Goal: Task Accomplishment & Management: Use online tool/utility

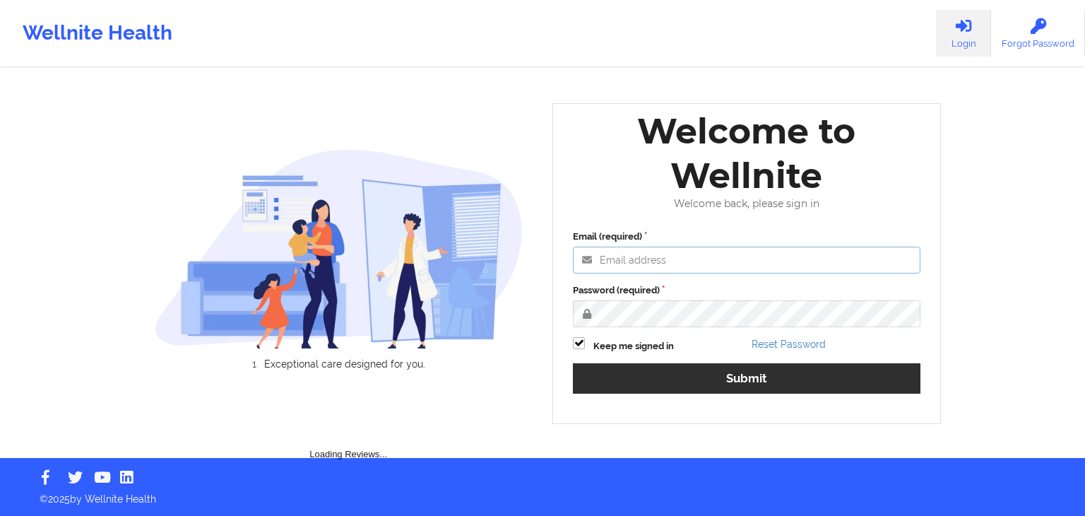
type input "[EMAIL_ADDRESS][DOMAIN_NAME]"
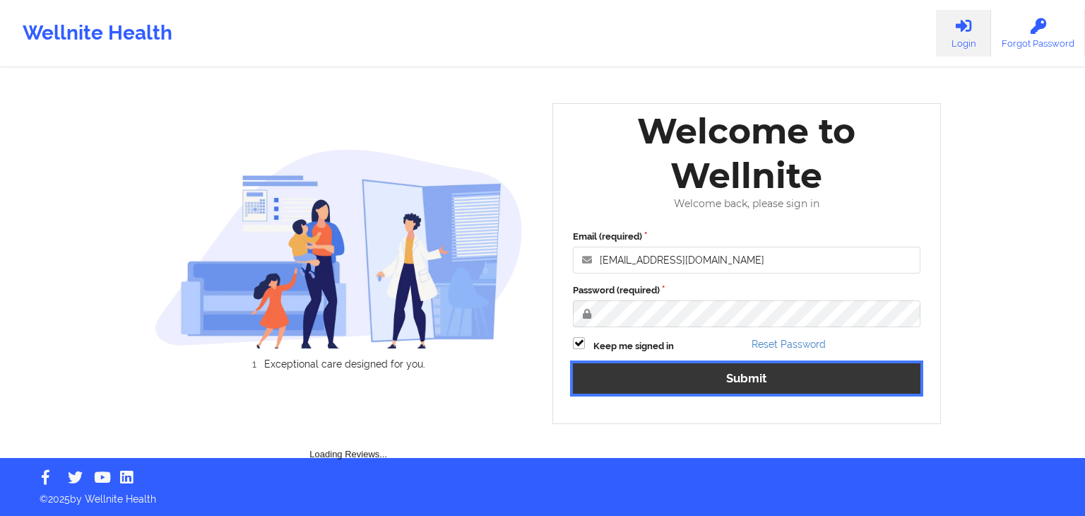
click at [665, 384] on button "Submit" at bounding box center [747, 378] width 348 height 30
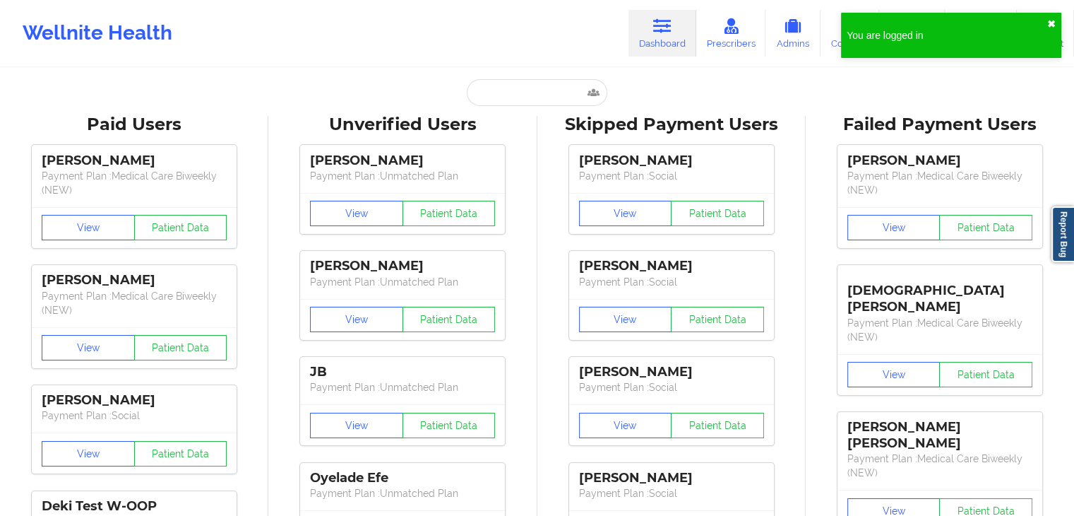
drag, startPoint x: 1054, startPoint y: 21, endPoint x: 715, endPoint y: 88, distance: 345.6
click at [1048, 23] on button "✖︎" at bounding box center [1052, 23] width 8 height 11
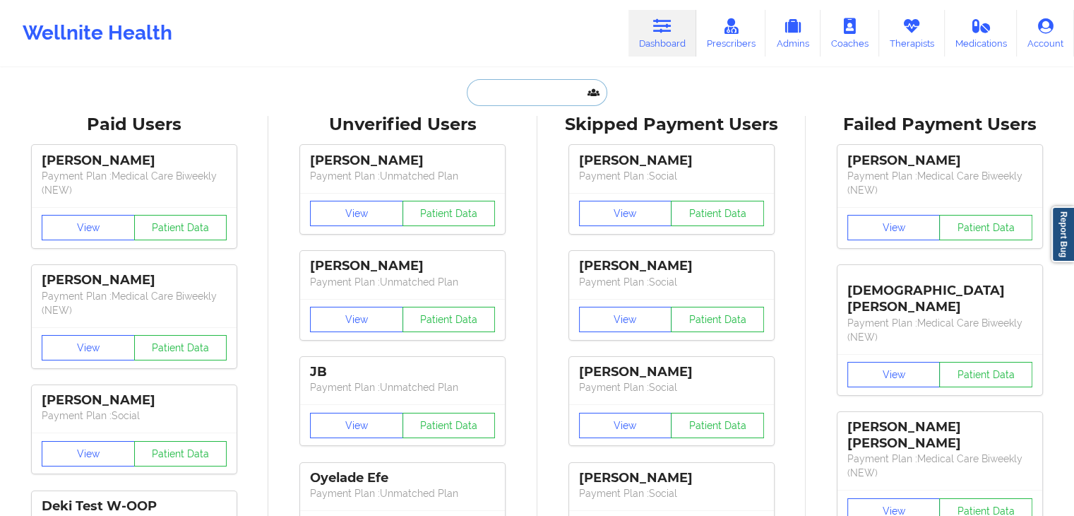
click at [506, 98] on input "text" at bounding box center [537, 92] width 140 height 27
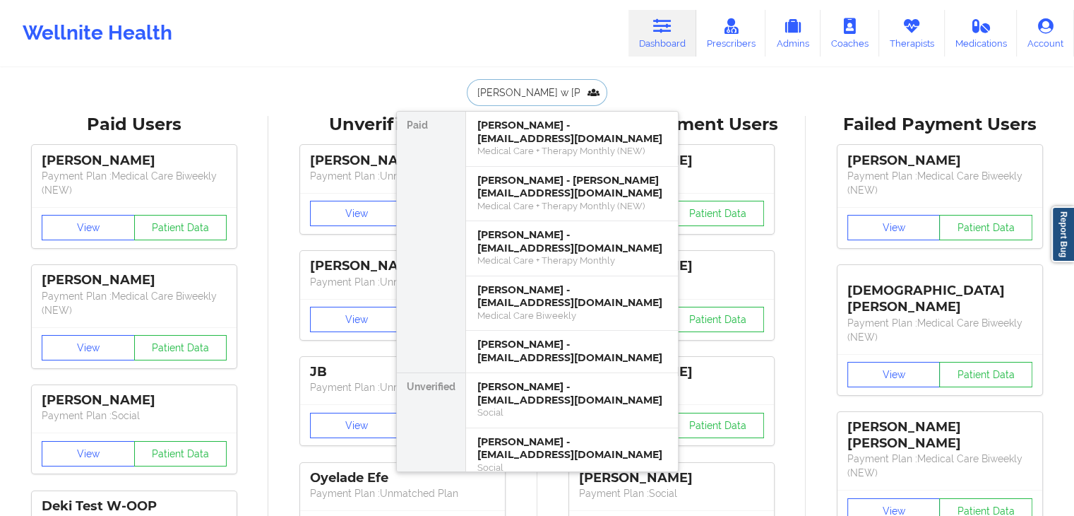
type input "[PERSON_NAME] w [PERSON_NAME]"
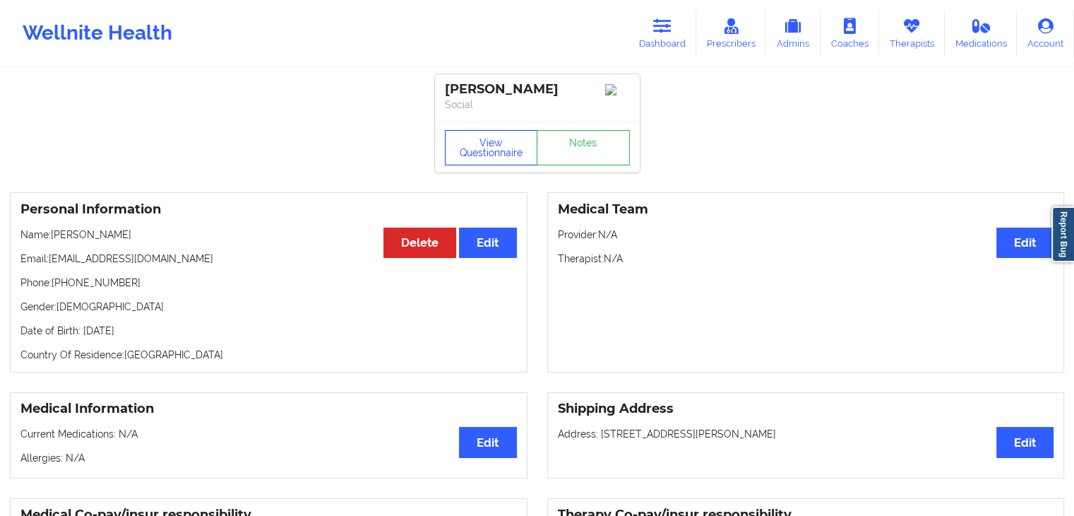
click at [481, 159] on button "View Questionnaire" at bounding box center [491, 147] width 93 height 35
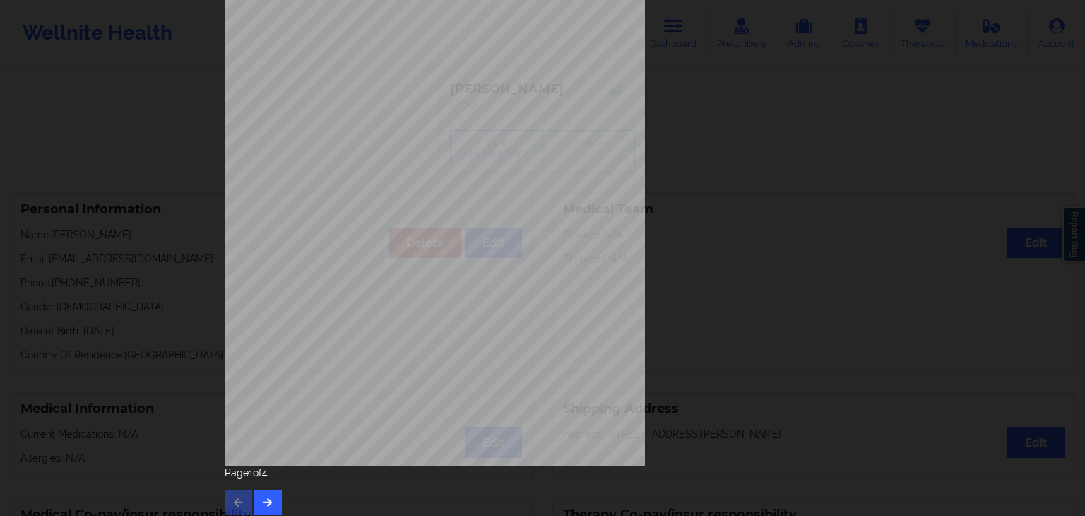
scroll to position [158, 0]
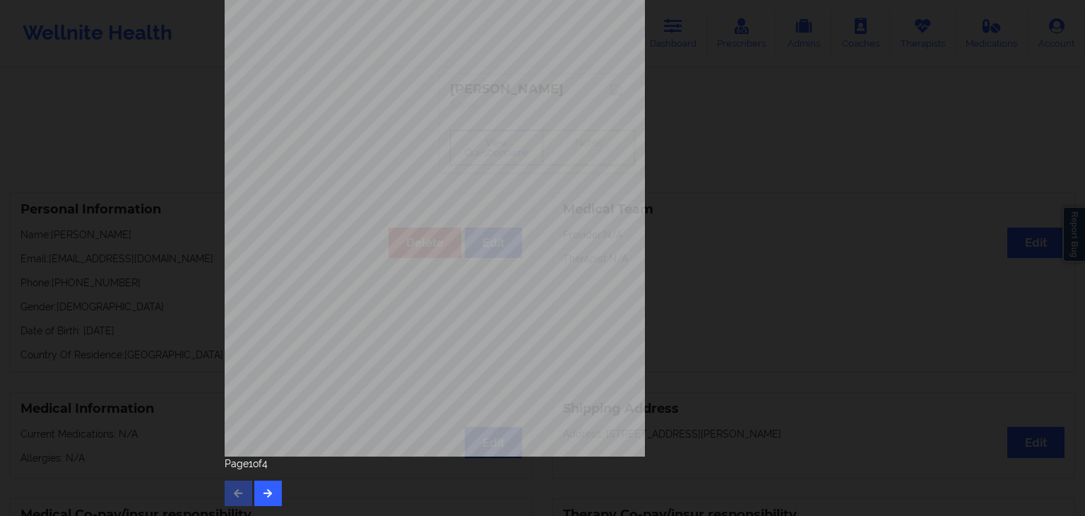
click at [249, 500] on div "Page 1 of 4" at bounding box center [543, 480] width 636 height 49
click at [271, 499] on button "button" at bounding box center [268, 492] width 28 height 25
click at [272, 495] on button "button" at bounding box center [268, 492] width 28 height 25
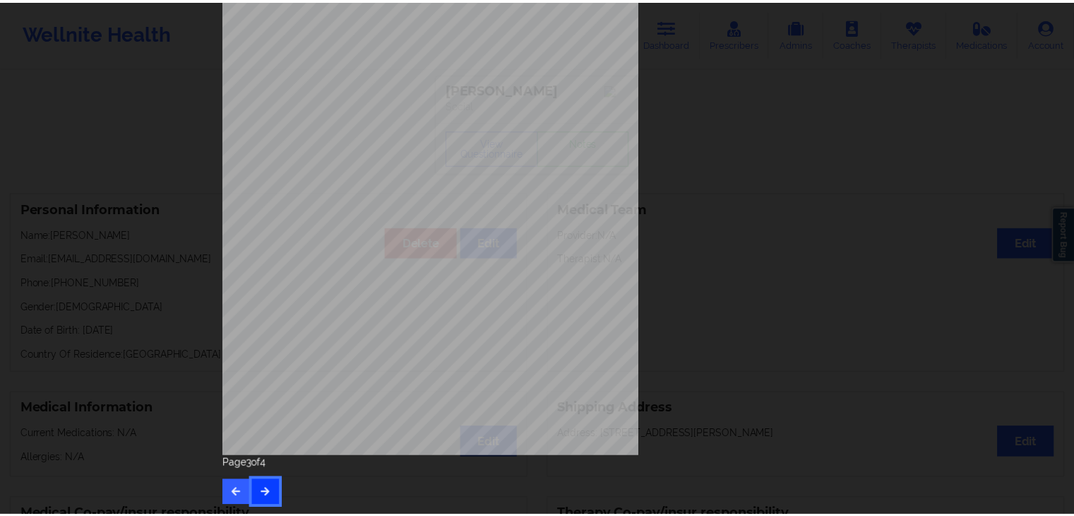
scroll to position [0, 0]
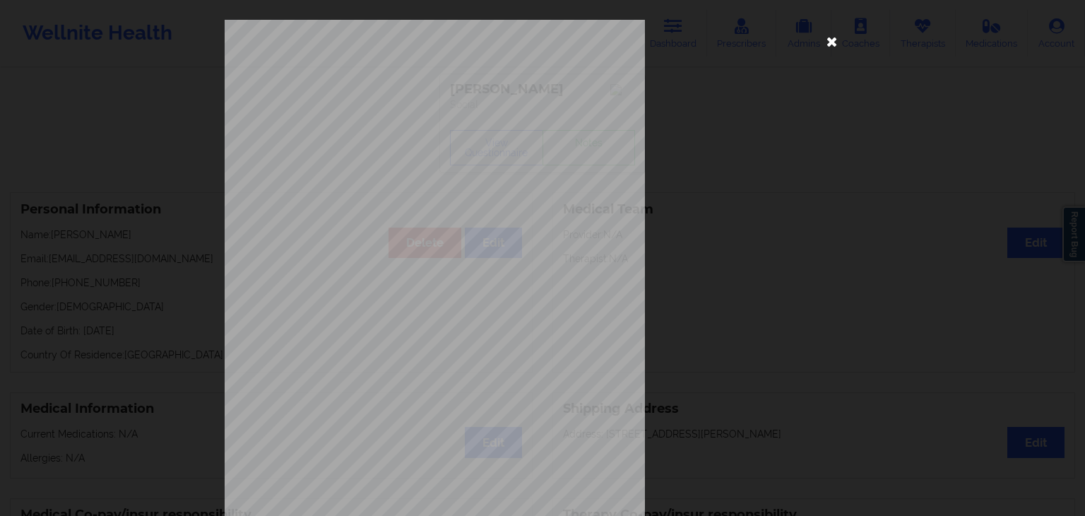
click at [836, 40] on icon at bounding box center [832, 41] width 23 height 23
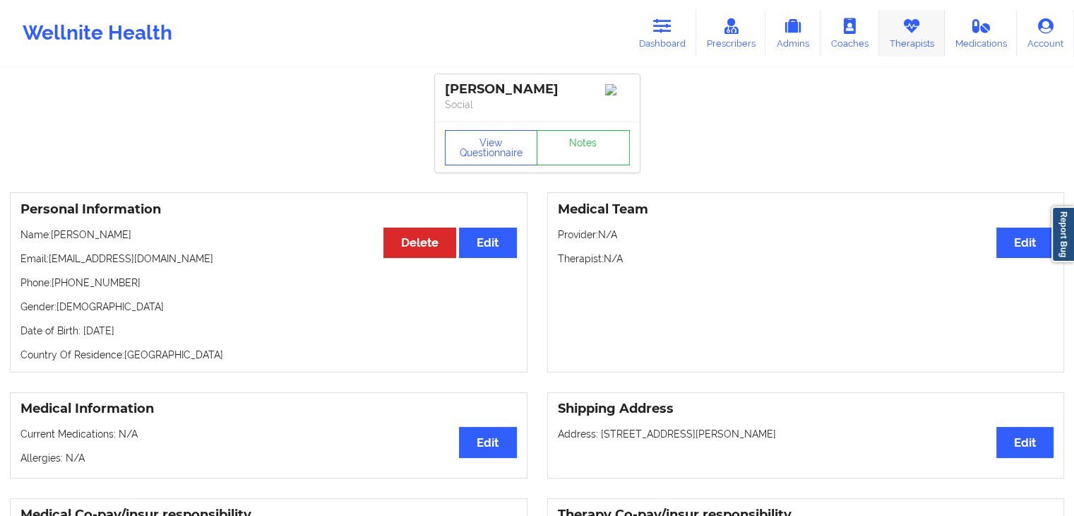
click at [913, 26] on icon at bounding box center [912, 26] width 18 height 16
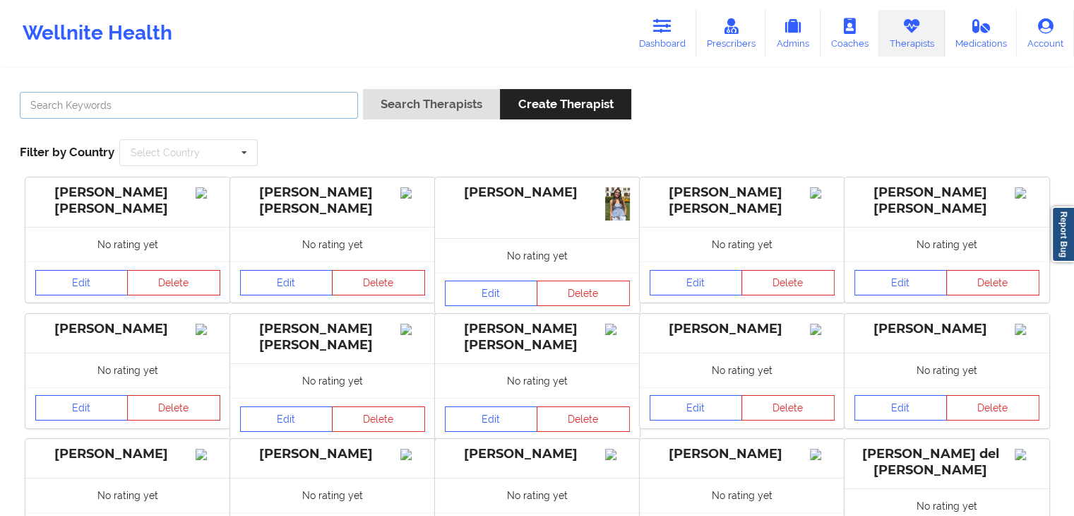
click at [93, 102] on input "text" at bounding box center [189, 105] width 338 height 27
type input "[PERSON_NAME]"
click at [363, 89] on button "Search Therapists" at bounding box center [431, 104] width 137 height 30
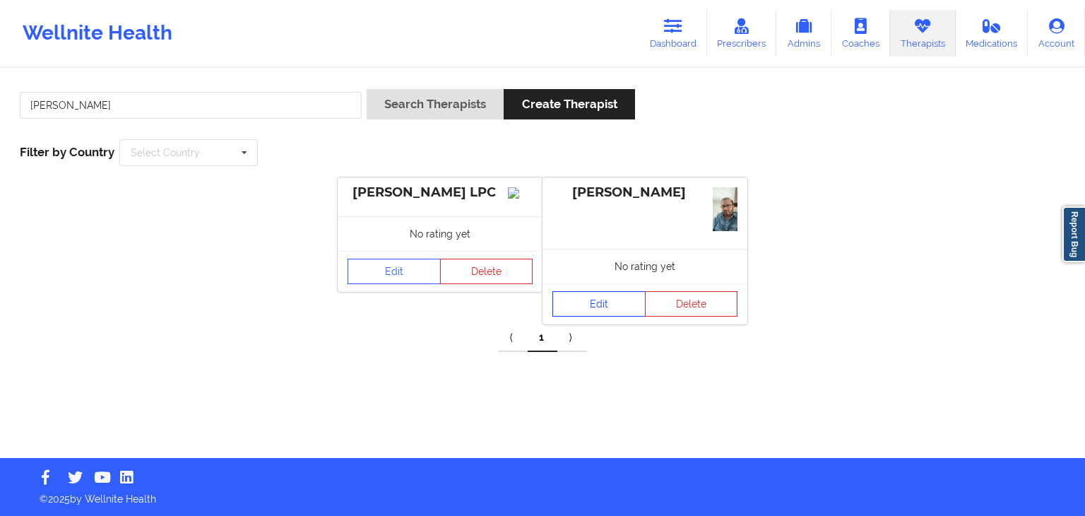
click at [601, 311] on link "Edit" at bounding box center [598, 303] width 93 height 25
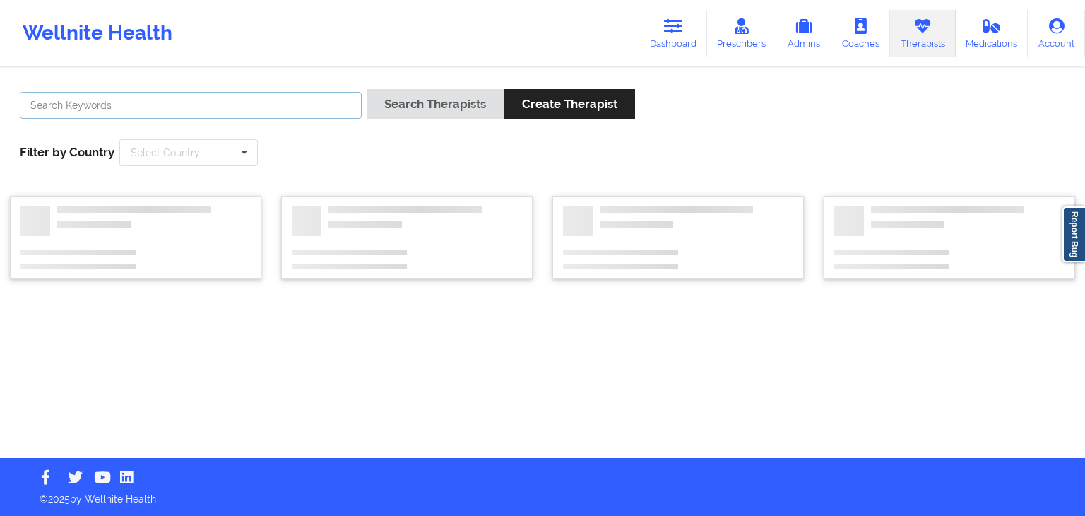
click at [184, 100] on input "text" at bounding box center [191, 105] width 342 height 27
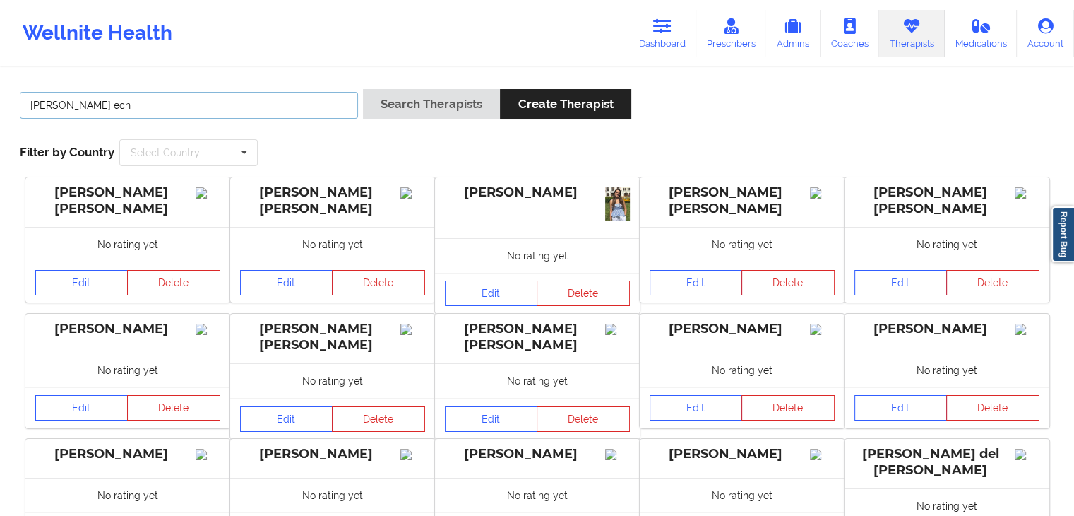
click at [136, 107] on input "[PERSON_NAME] ech" at bounding box center [189, 105] width 338 height 27
click at [363, 89] on button "Search Therapists" at bounding box center [431, 104] width 137 height 30
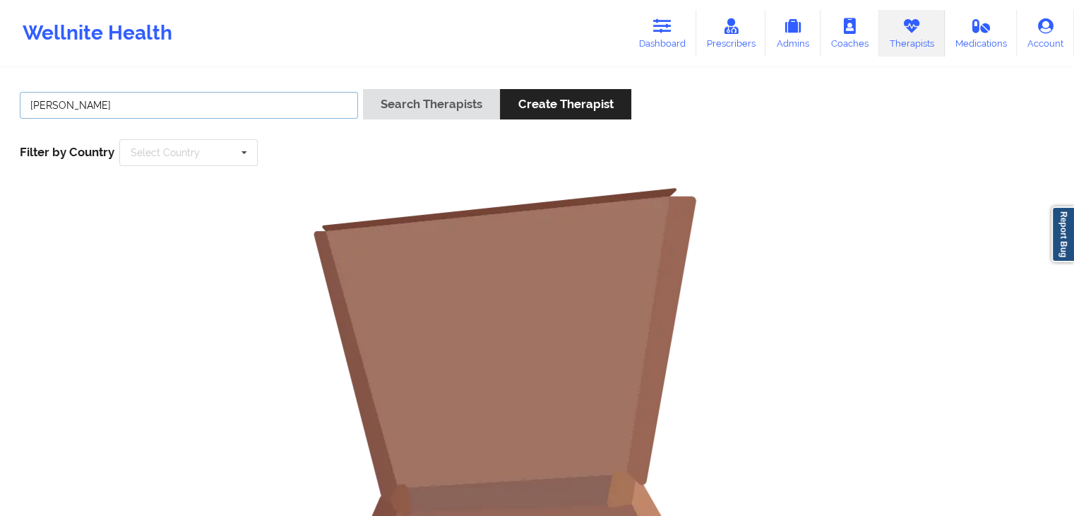
type input "[PERSON_NAME]"
click at [363, 89] on button "Search Therapists" at bounding box center [431, 104] width 137 height 30
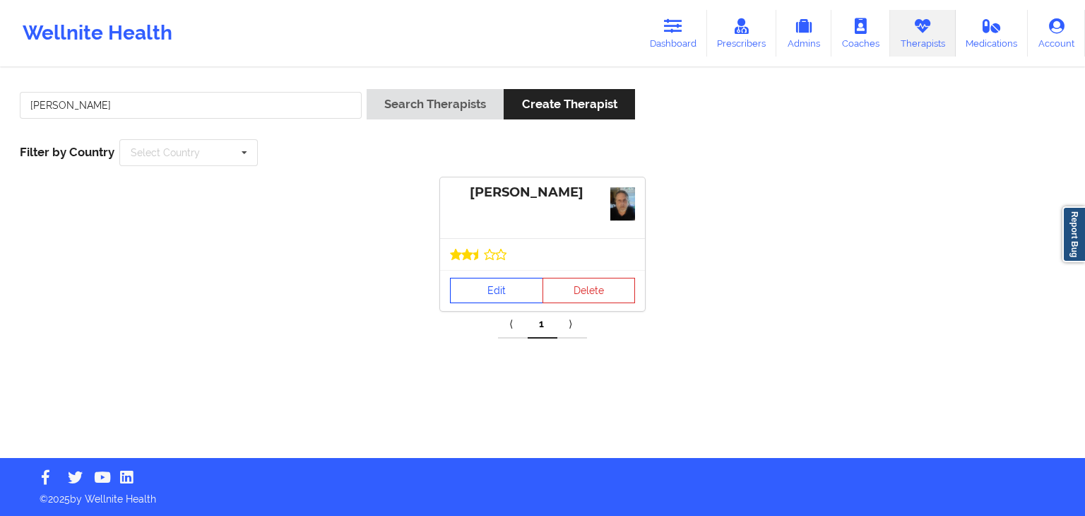
click at [495, 298] on link "Edit" at bounding box center [496, 290] width 93 height 25
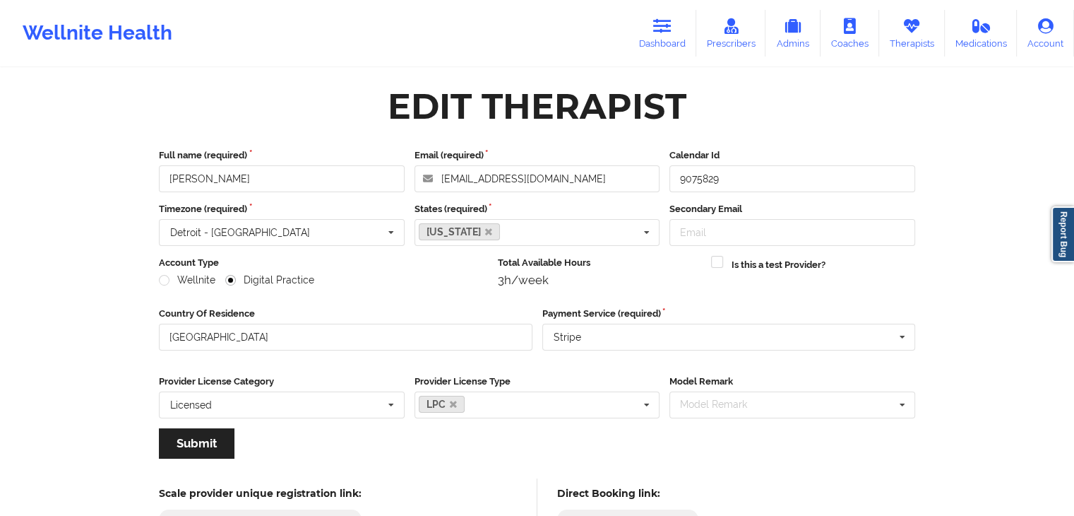
scroll to position [117, 0]
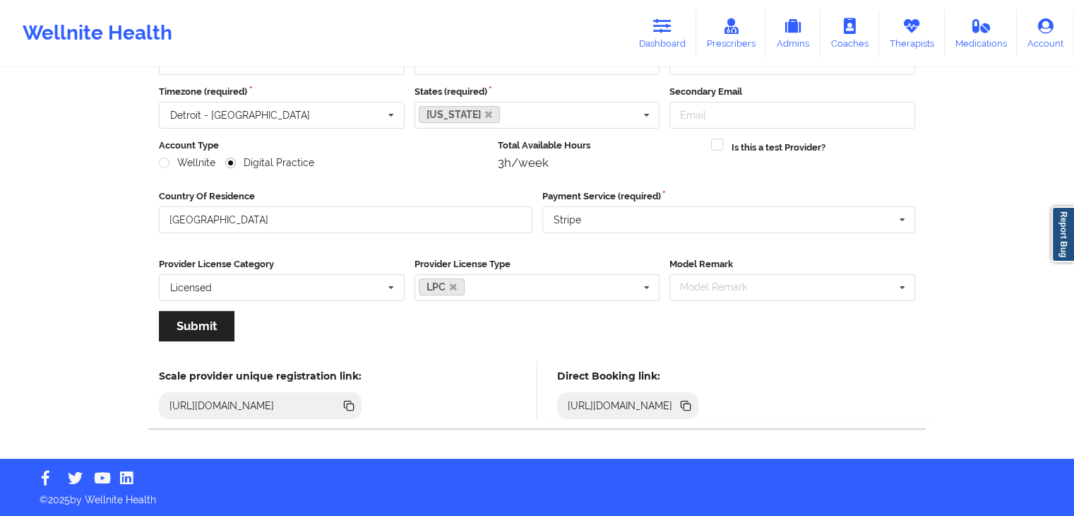
click at [699, 413] on div "[URL][DOMAIN_NAME]" at bounding box center [628, 405] width 142 height 27
click at [694, 399] on icon at bounding box center [686, 406] width 16 height 16
click at [691, 405] on icon at bounding box center [687, 406] width 7 height 7
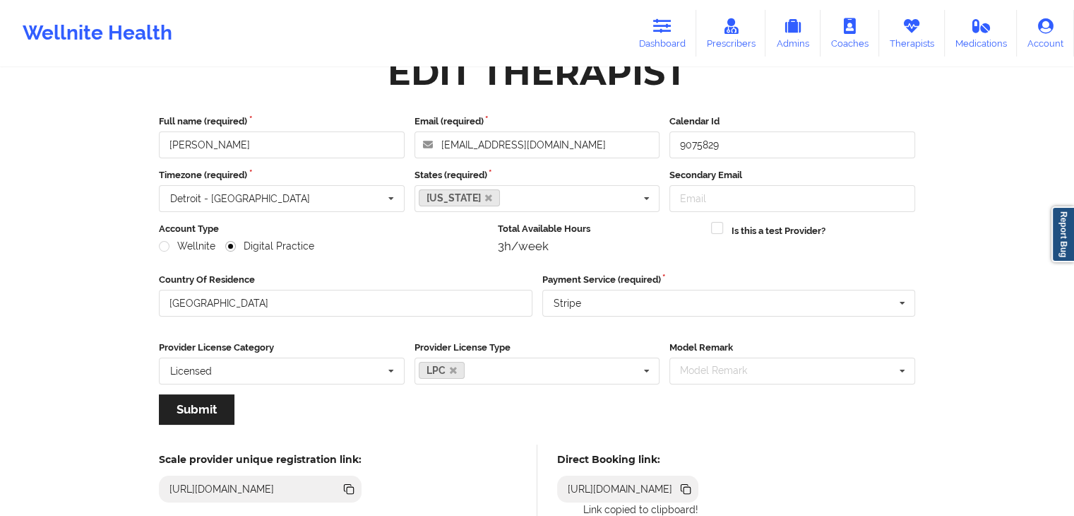
scroll to position [0, 0]
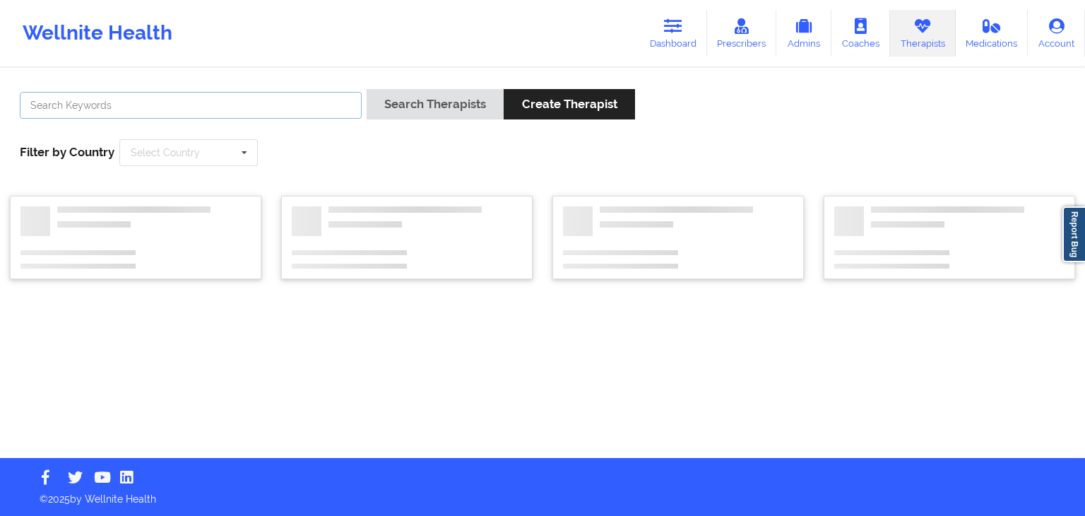
click at [278, 107] on input "text" at bounding box center [191, 105] width 342 height 27
click at [367, 89] on button "Search Therapists" at bounding box center [435, 104] width 137 height 30
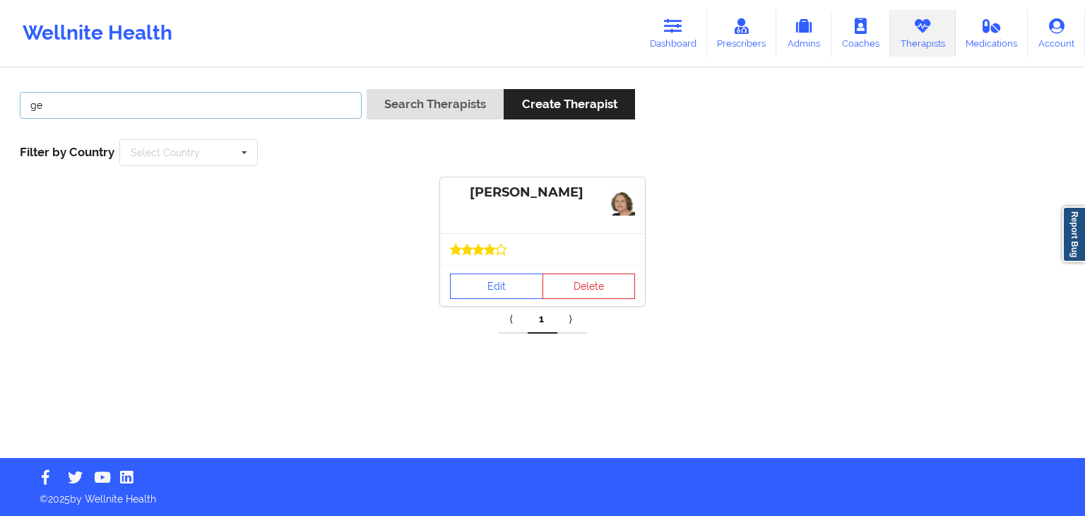
type input "g"
type input "[PERSON_NAME]"
click at [367, 89] on button "Search Therapists" at bounding box center [435, 104] width 137 height 30
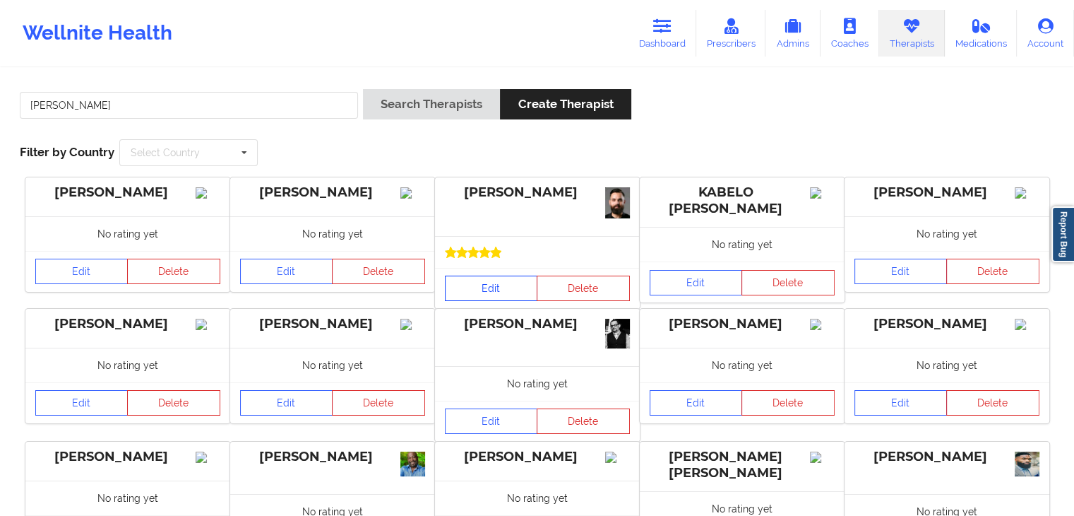
click at [471, 286] on link "Edit" at bounding box center [491, 287] width 93 height 25
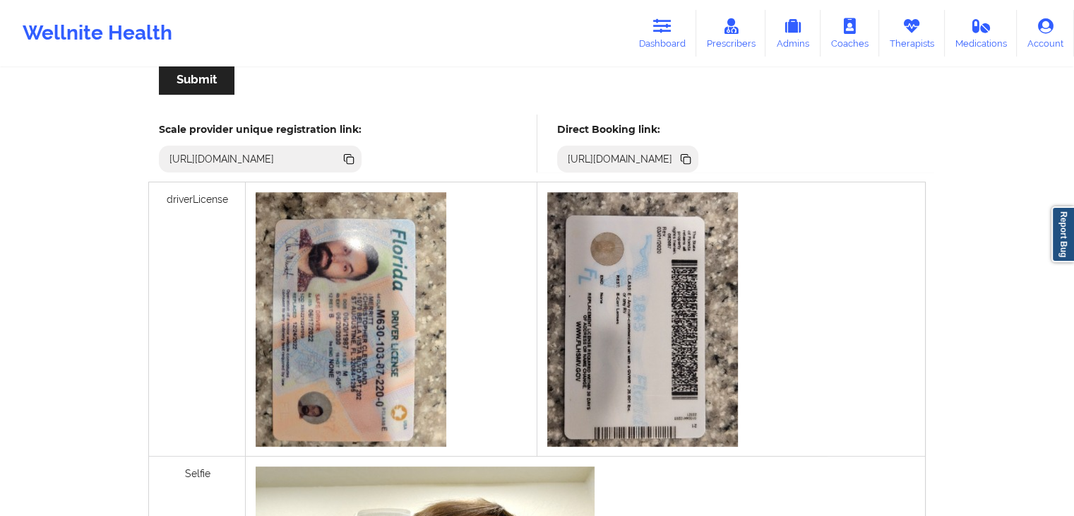
scroll to position [417, 0]
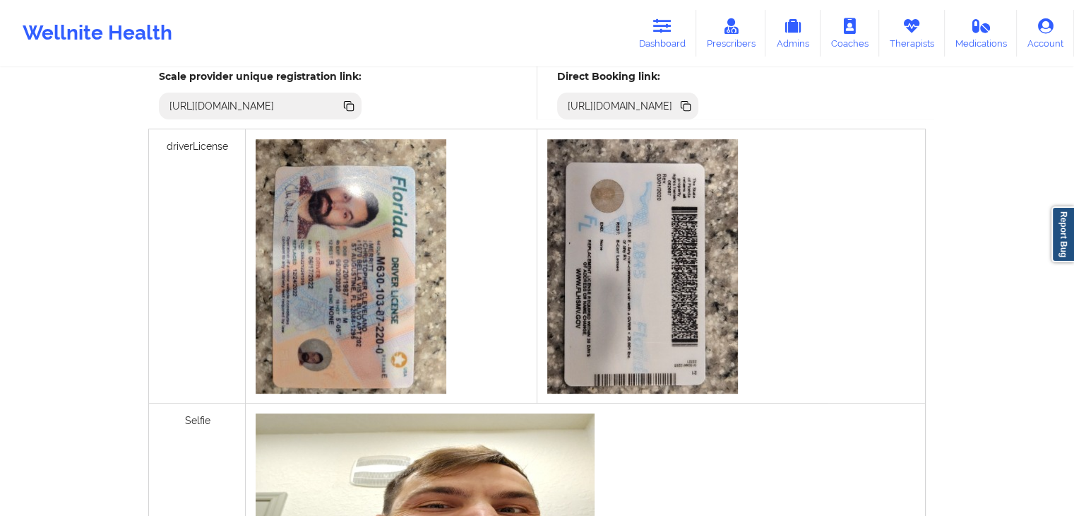
click at [691, 106] on icon at bounding box center [687, 107] width 7 height 7
click at [670, 32] on icon at bounding box center [662, 26] width 18 height 16
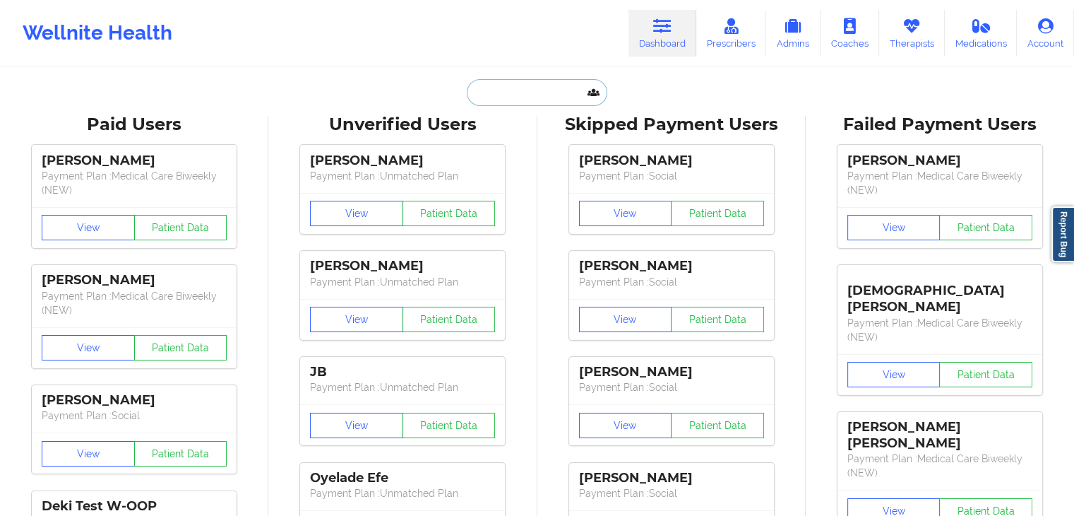
click at [494, 92] on input "text" at bounding box center [537, 92] width 140 height 27
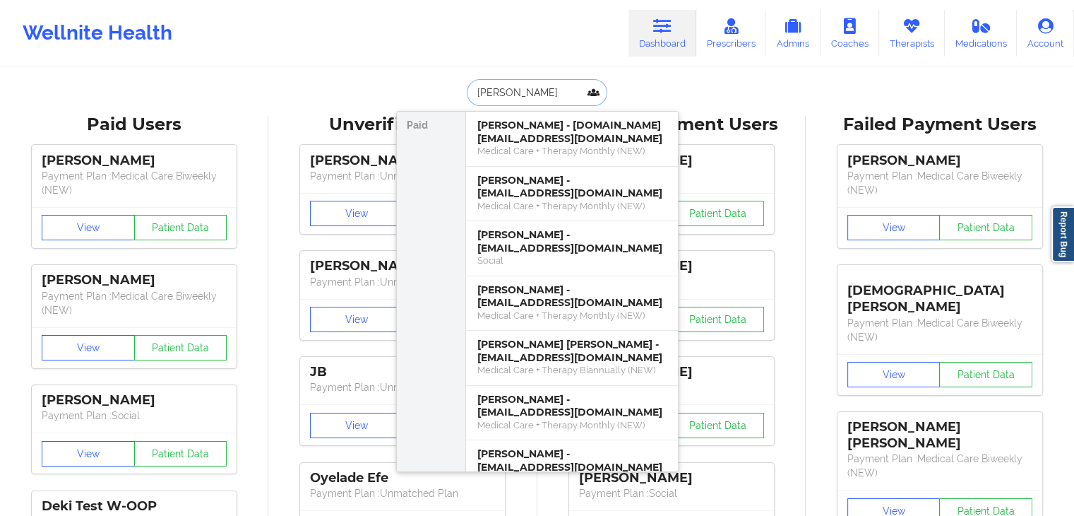
type input "[PERSON_NAME]"
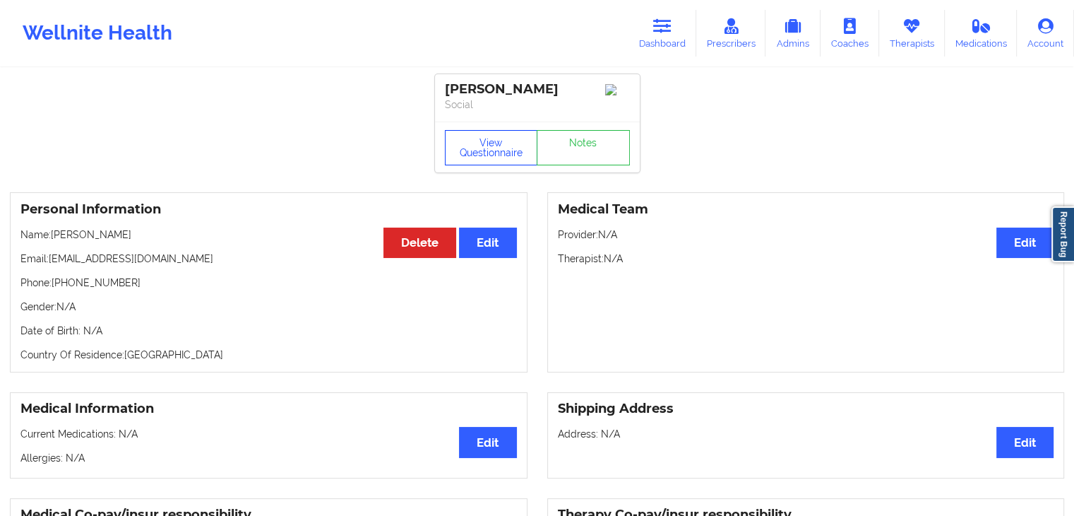
click at [506, 159] on button "View Questionnaire" at bounding box center [491, 147] width 93 height 35
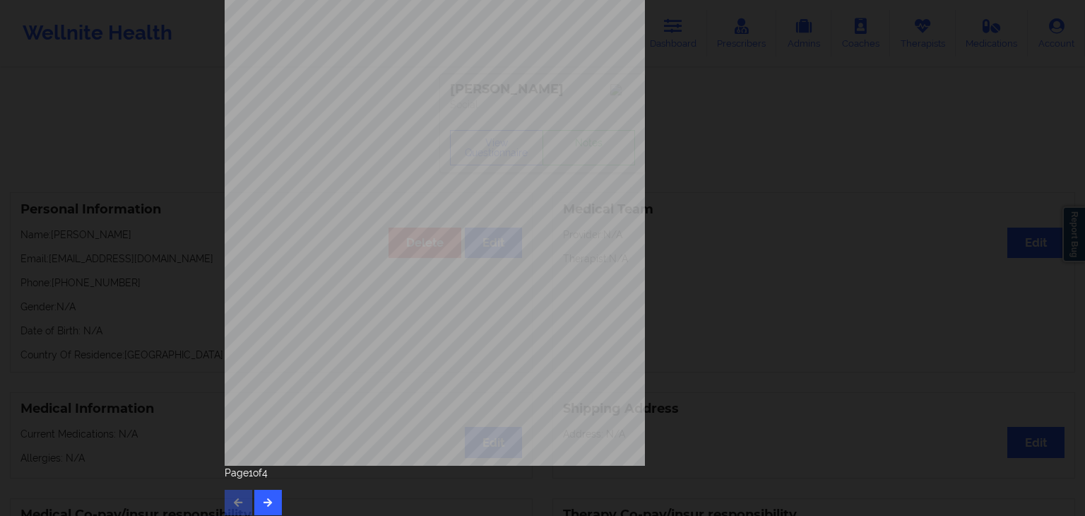
scroll to position [158, 0]
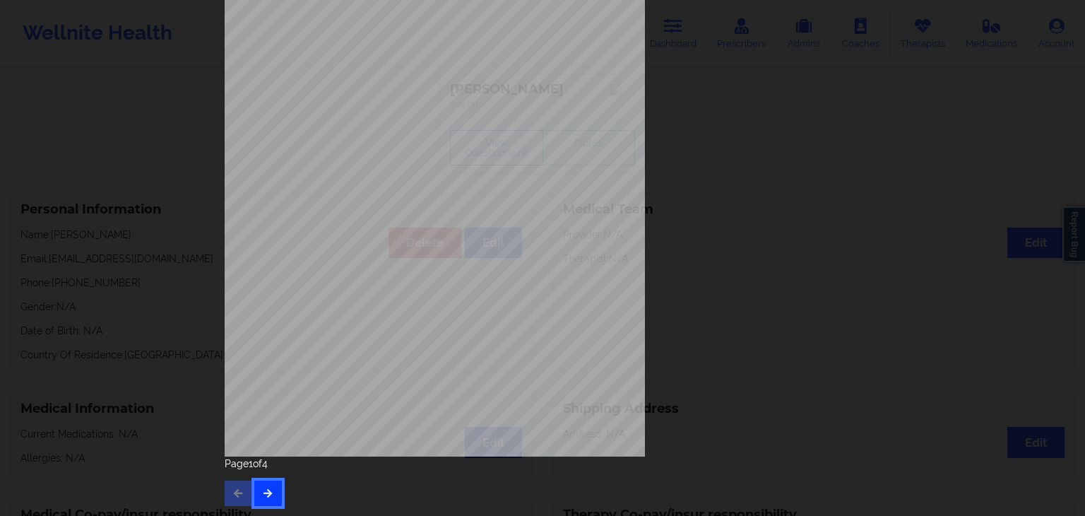
click at [263, 492] on icon "button" at bounding box center [268, 492] width 12 height 8
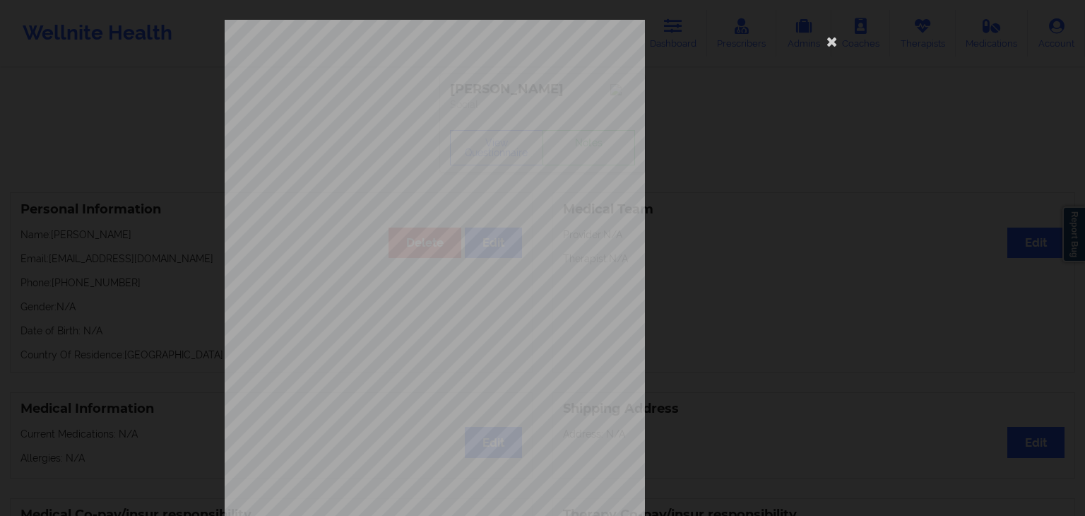
click at [398, 393] on span "have been moving a lot more than usual" at bounding box center [442, 395] width 132 height 8
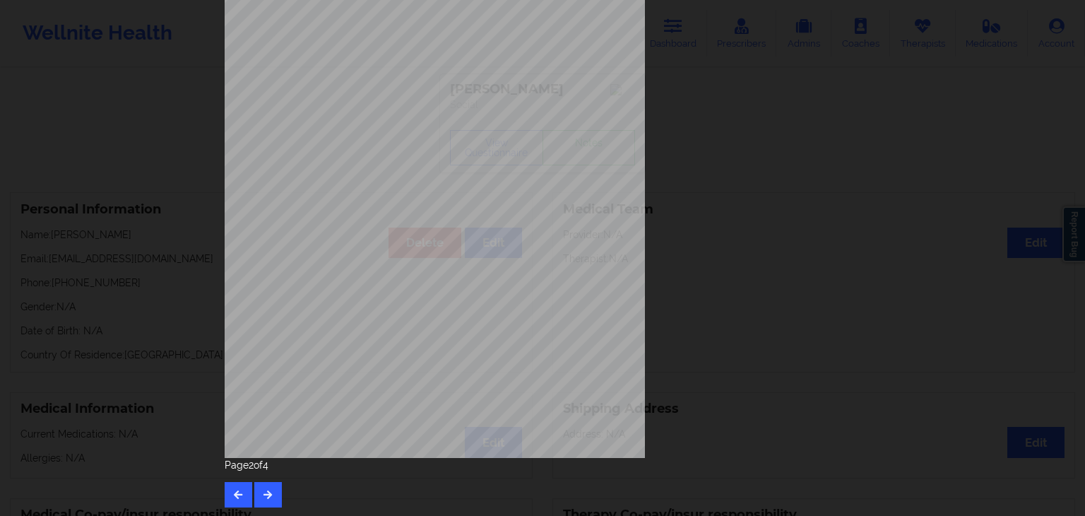
scroll to position [158, 0]
click at [258, 492] on button "button" at bounding box center [268, 492] width 28 height 25
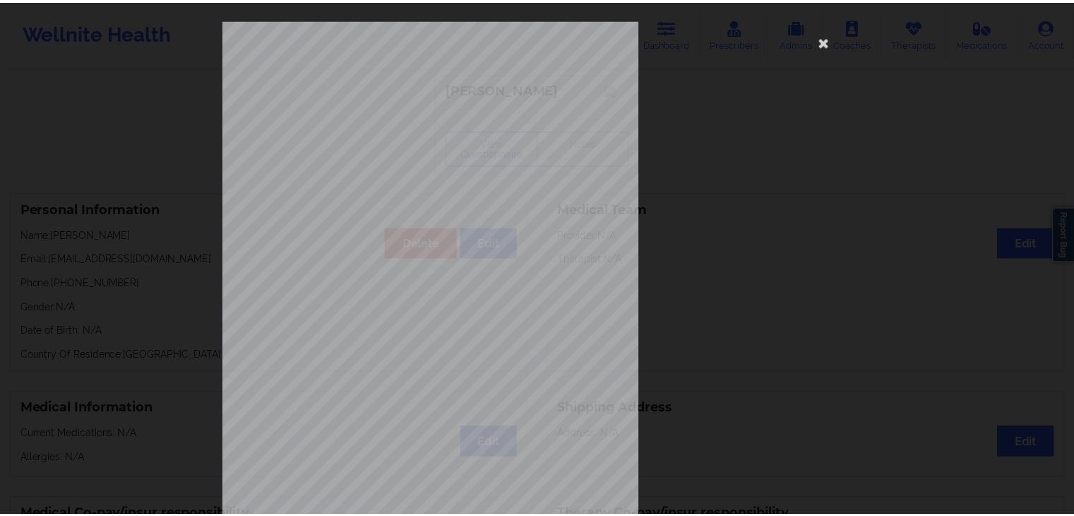
scroll to position [0, 0]
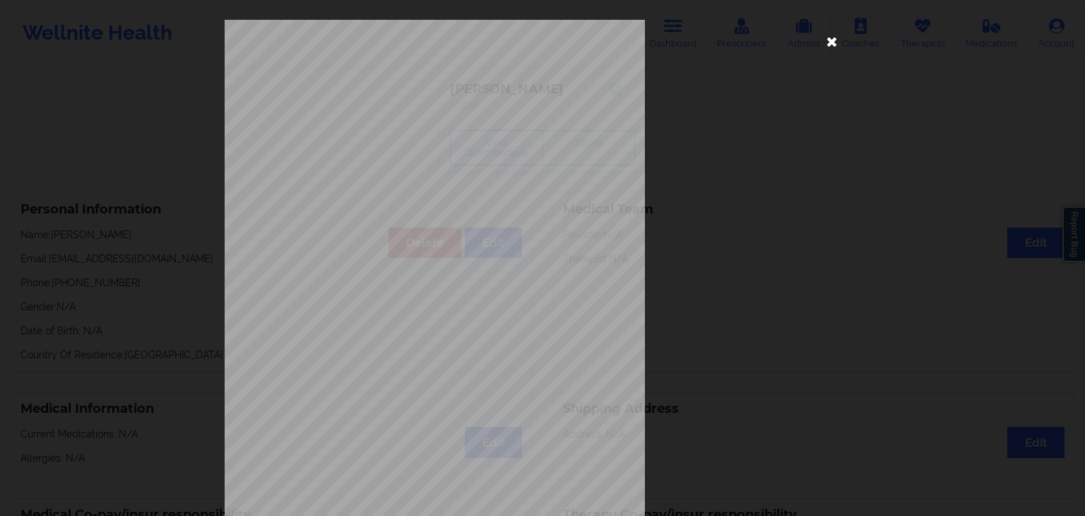
click at [824, 40] on icon at bounding box center [832, 41] width 23 height 23
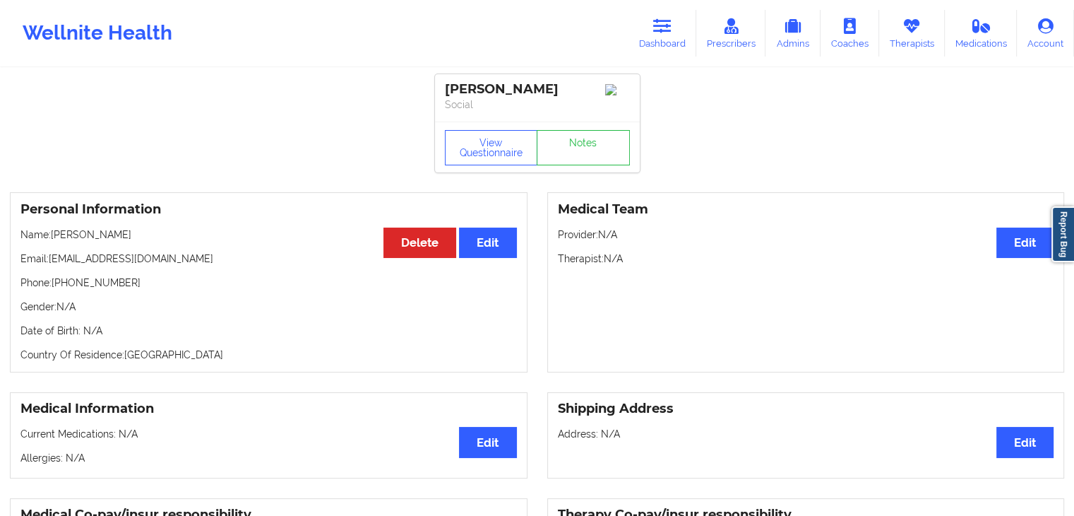
drag, startPoint x: 1031, startPoint y: 111, endPoint x: 1080, endPoint y: 221, distance: 120.8
click at [1074, 221] on html "Wellnite Health Dashboard Prescribers Admins Coaches Therapists Medications Acc…" at bounding box center [537, 258] width 1074 height 516
click at [913, 34] on link "Therapists" at bounding box center [912, 33] width 66 height 47
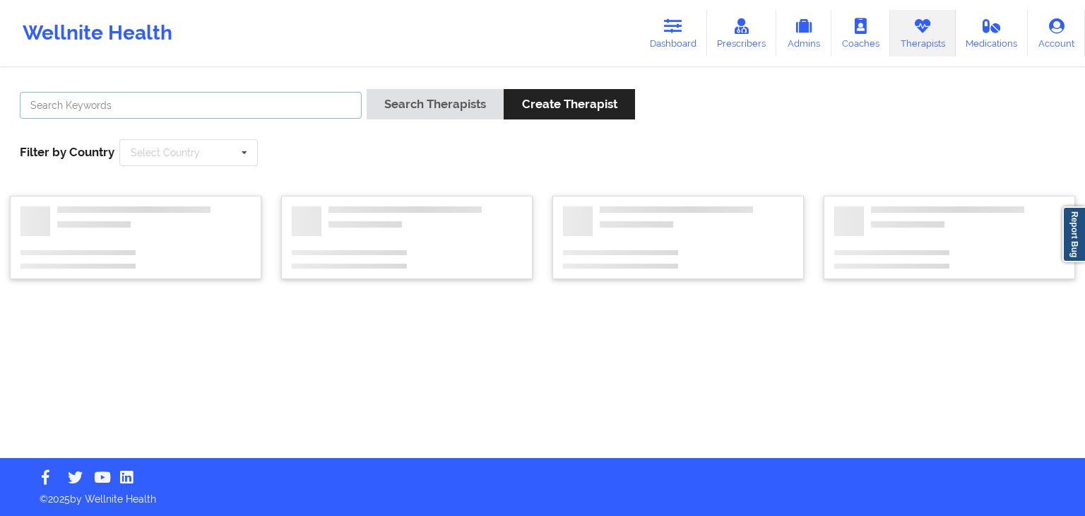
click at [243, 97] on input "text" at bounding box center [191, 105] width 342 height 27
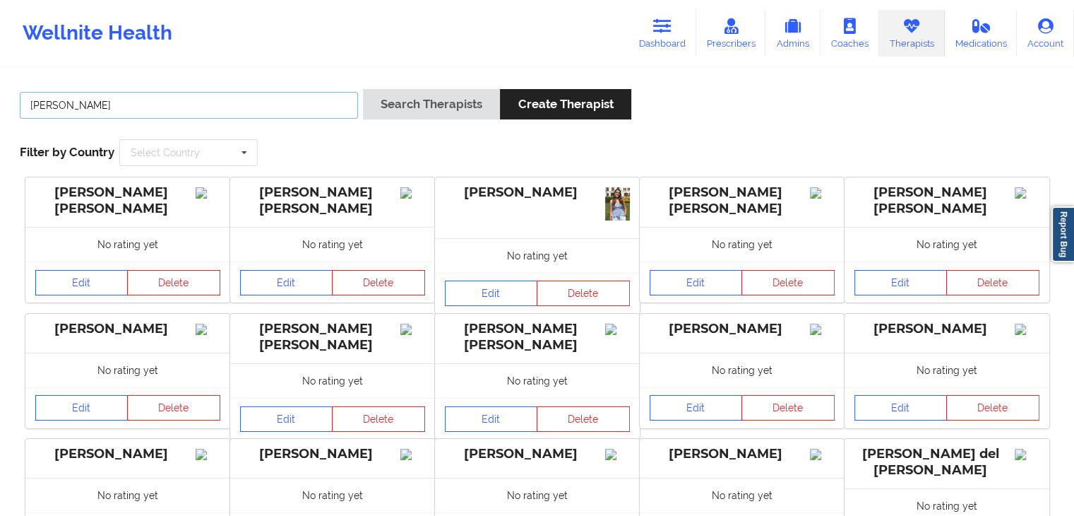
type input "[PERSON_NAME]"
click at [363, 89] on button "Search Therapists" at bounding box center [431, 104] width 137 height 30
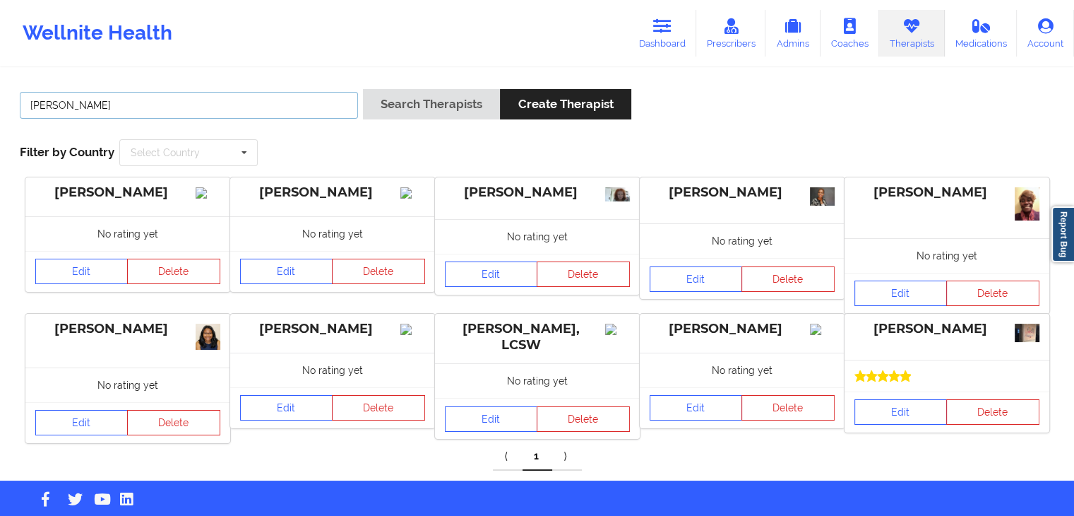
click at [314, 105] on input "[PERSON_NAME]" at bounding box center [189, 105] width 338 height 27
click at [667, 33] on icon at bounding box center [662, 26] width 18 height 16
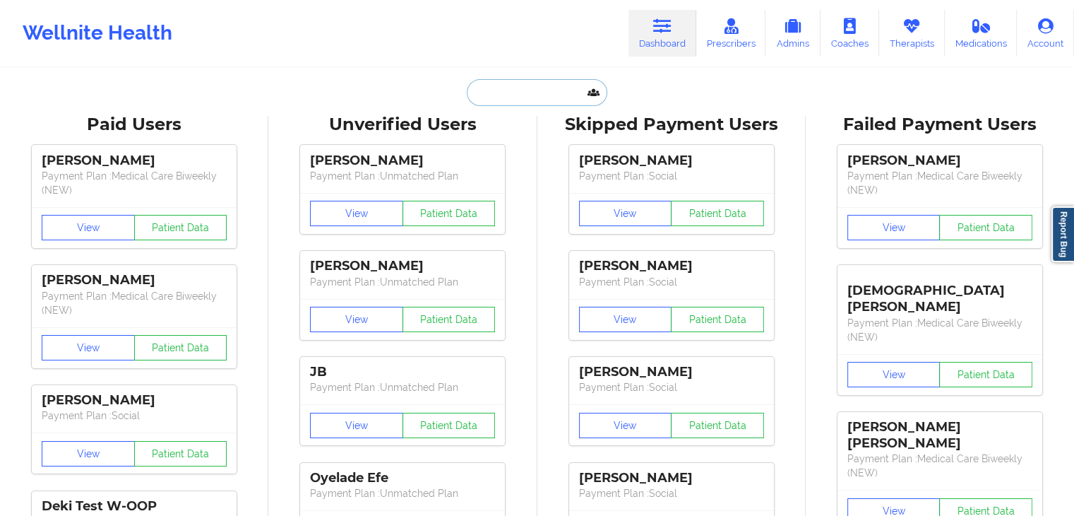
click at [481, 96] on input "text" at bounding box center [537, 92] width 140 height 27
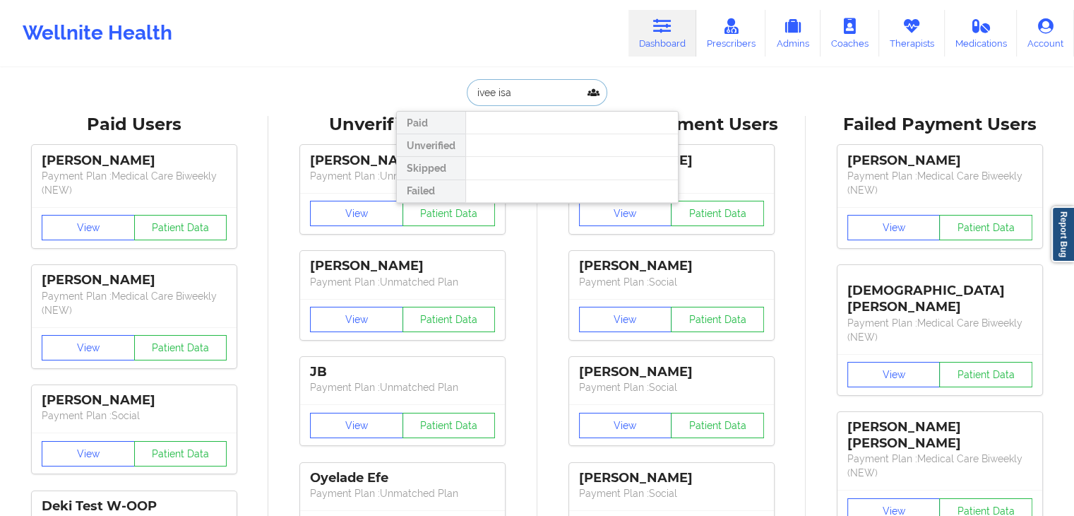
type input "ivee is"
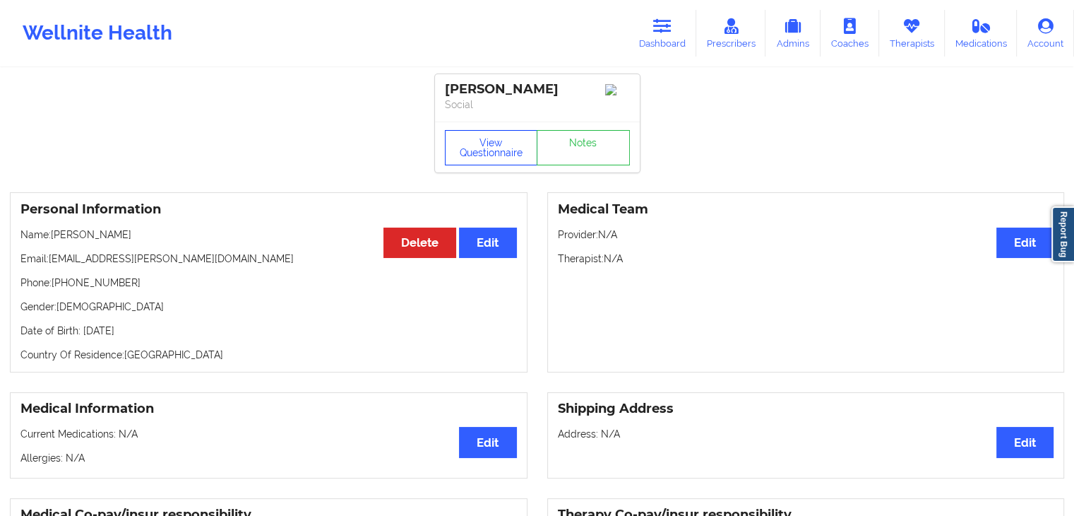
click at [491, 154] on button "View Questionnaire" at bounding box center [491, 147] width 93 height 35
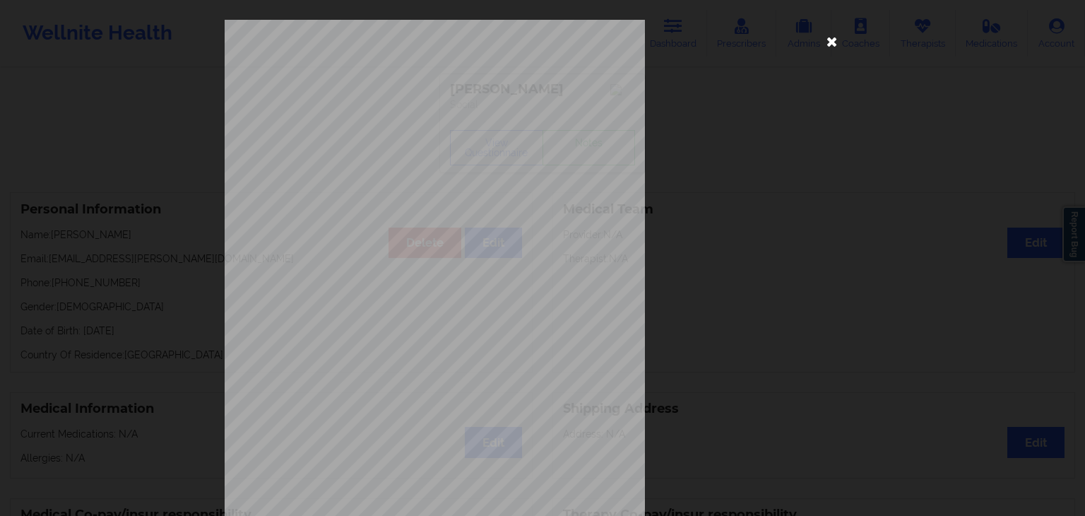
click at [824, 40] on icon at bounding box center [832, 41] width 23 height 23
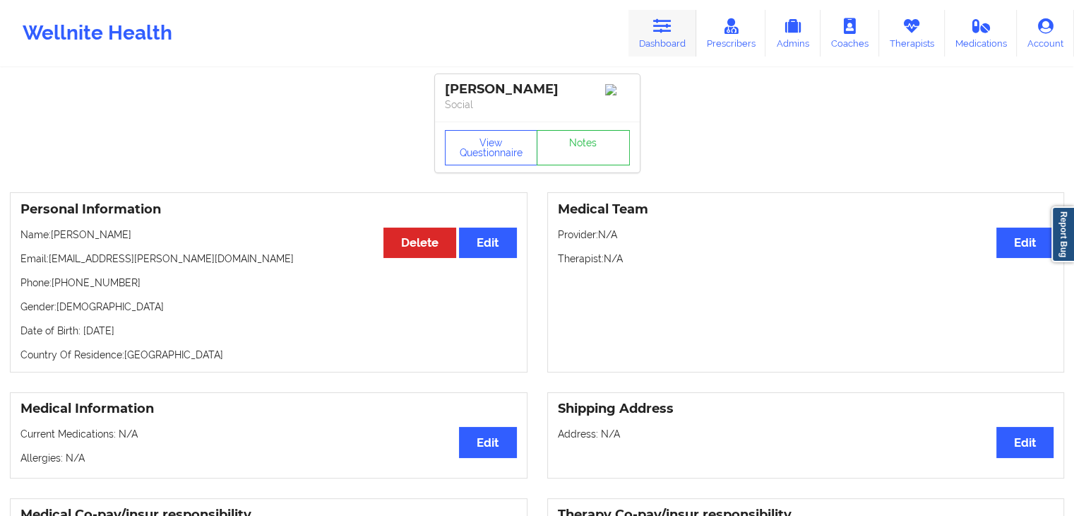
click at [665, 28] on icon at bounding box center [662, 26] width 18 height 16
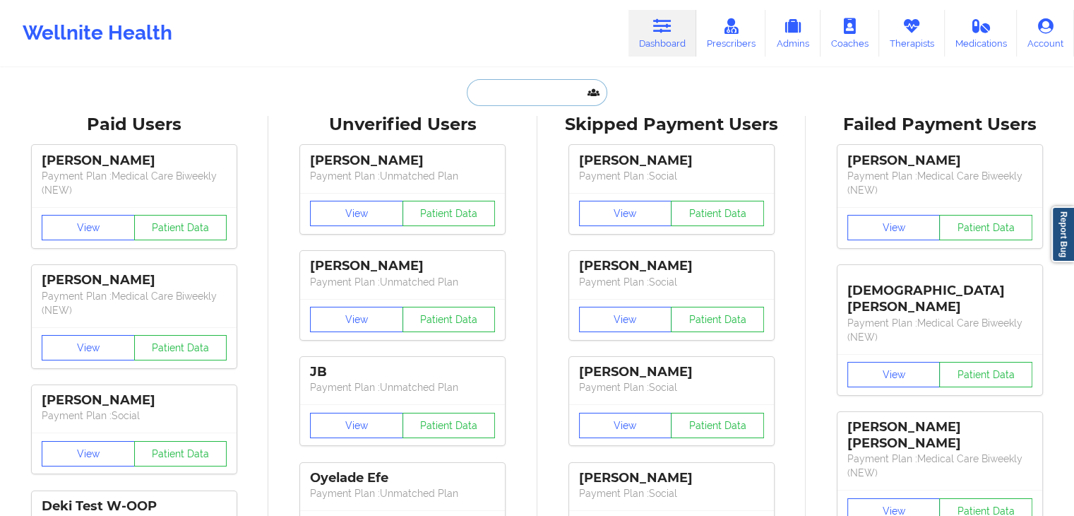
click at [486, 100] on input "text" at bounding box center [537, 92] width 140 height 27
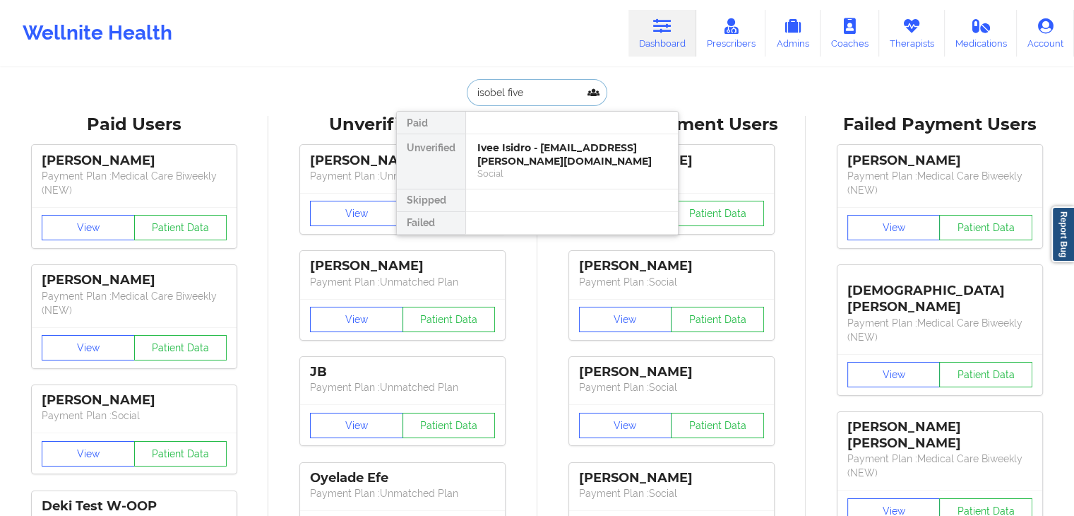
type input "[PERSON_NAME]"
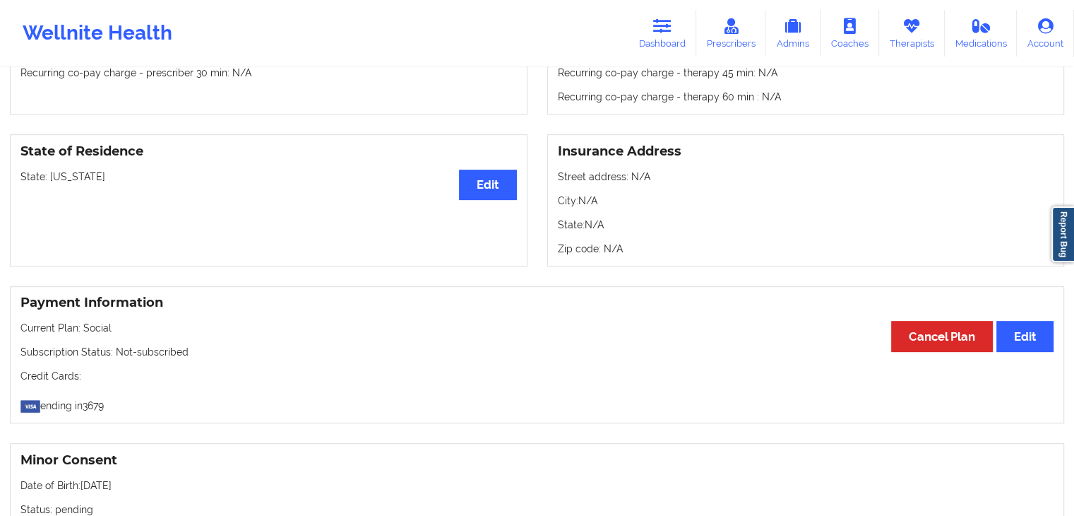
scroll to position [593, 0]
